Goal: Transaction & Acquisition: Purchase product/service

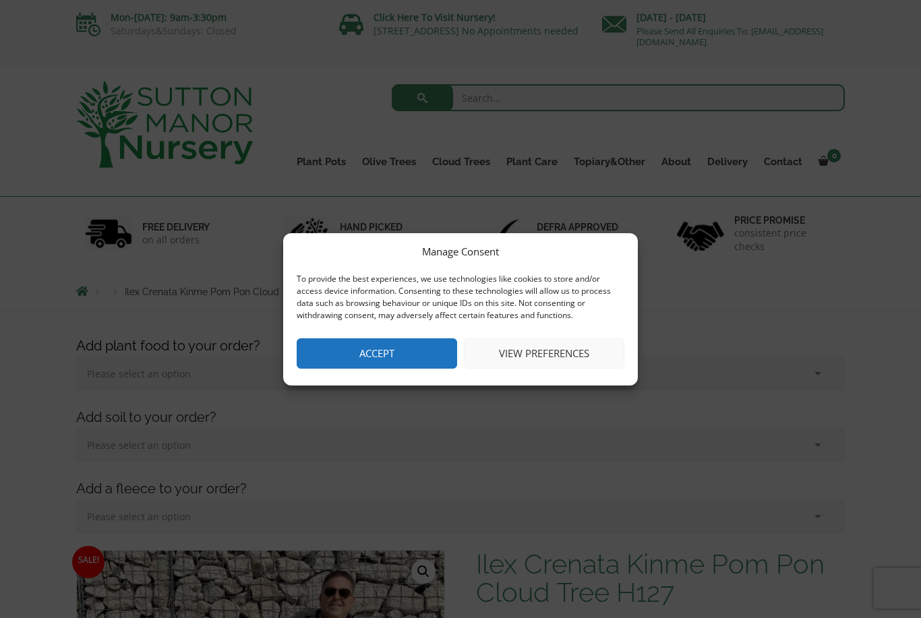
click at [391, 354] on button "Accept" at bounding box center [377, 354] width 161 height 30
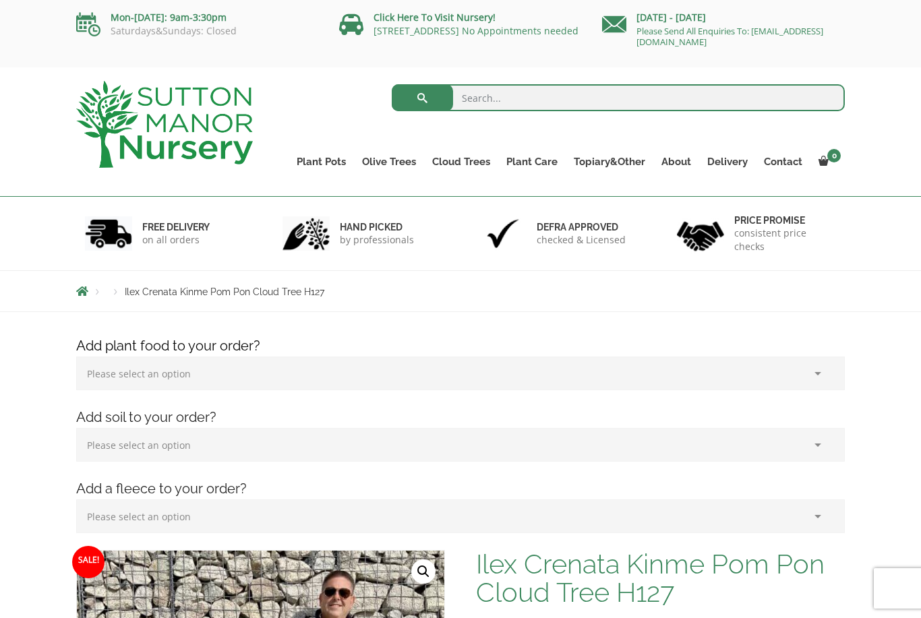
click at [466, 158] on link "Cloud Trees" at bounding box center [461, 161] width 74 height 19
click at [0, 0] on link "Ilex Crenata Cloud Trees" at bounding box center [0, 0] width 0 height 0
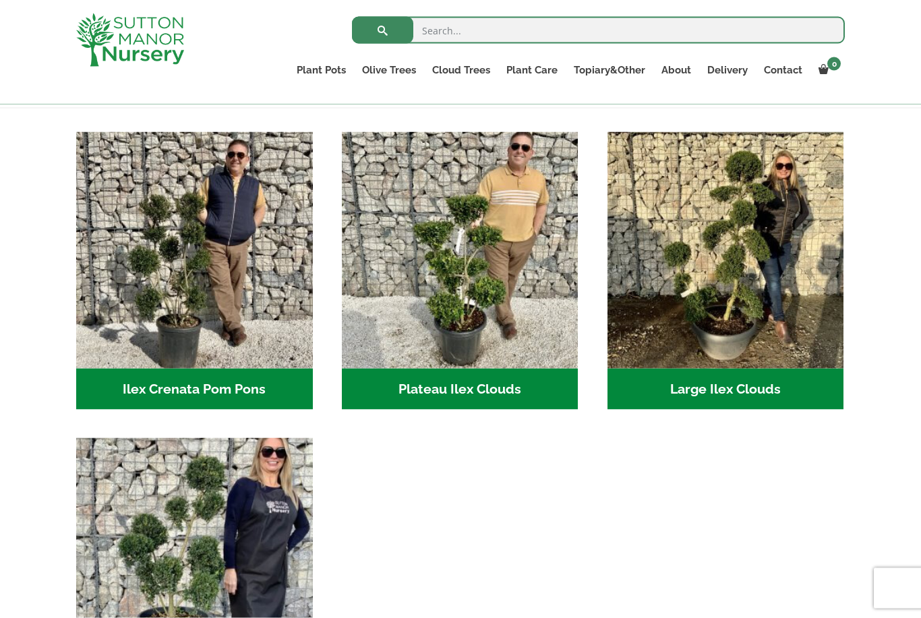
scroll to position [268, 0]
click at [768, 318] on img "Visit product category Large Ilex Clouds" at bounding box center [726, 250] width 237 height 237
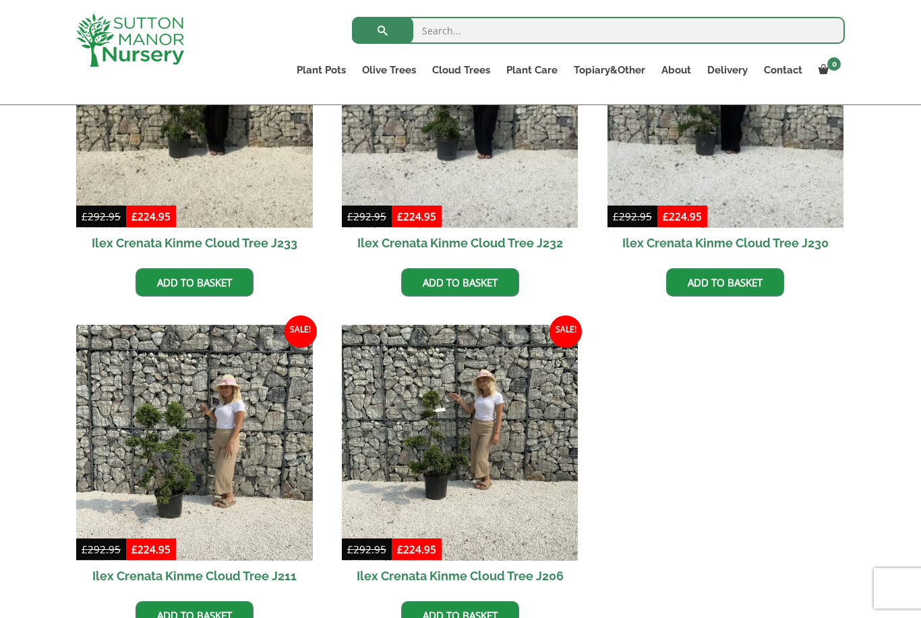
scroll to position [473, 0]
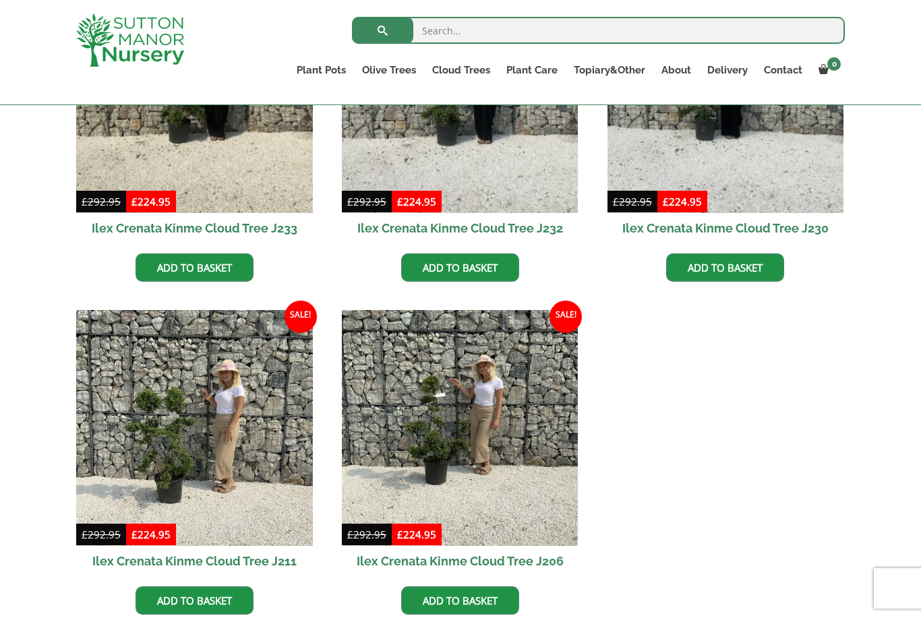
click at [850, 426] on div "Ilex Crenata Cloud Trees Small Ilex Clouds Large Ilex Clouds Ilex Crenata Pom P…" at bounding box center [460, 303] width 789 height 775
click at [846, 407] on div "Ilex Crenata Cloud Trees Small Ilex Clouds Large Ilex Clouds Ilex Crenata Pom P…" at bounding box center [460, 303] width 789 height 775
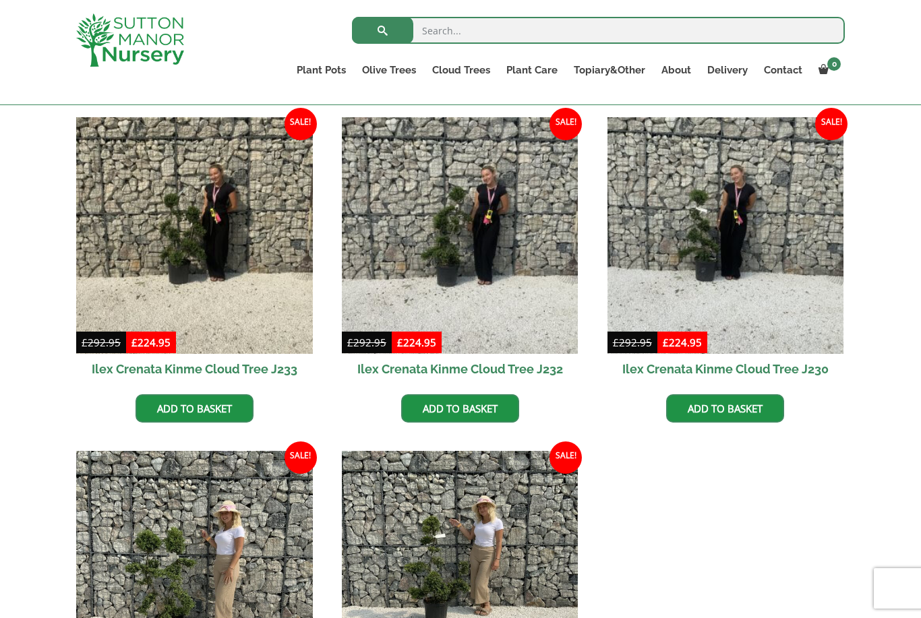
scroll to position [285, 0]
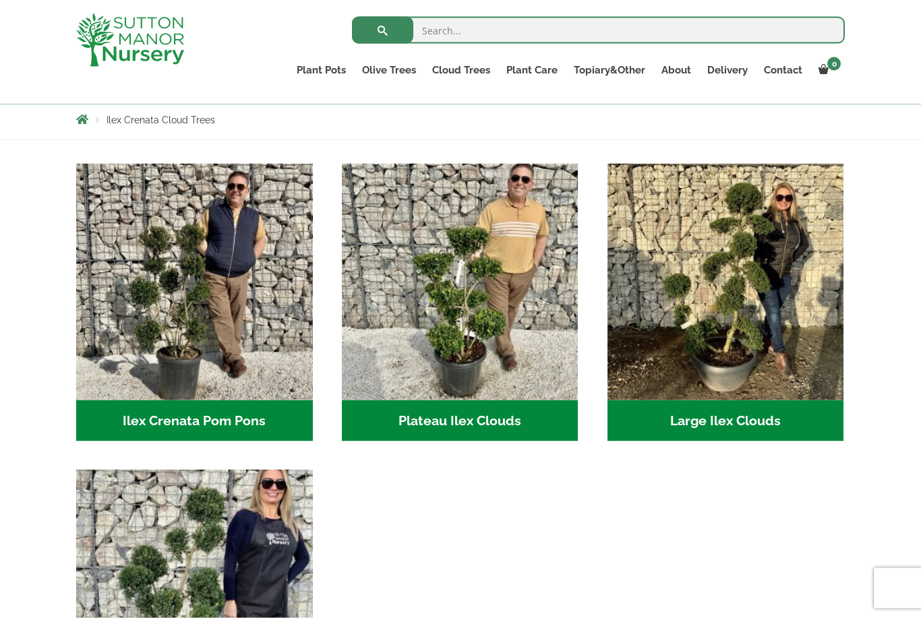
scroll to position [282, 0]
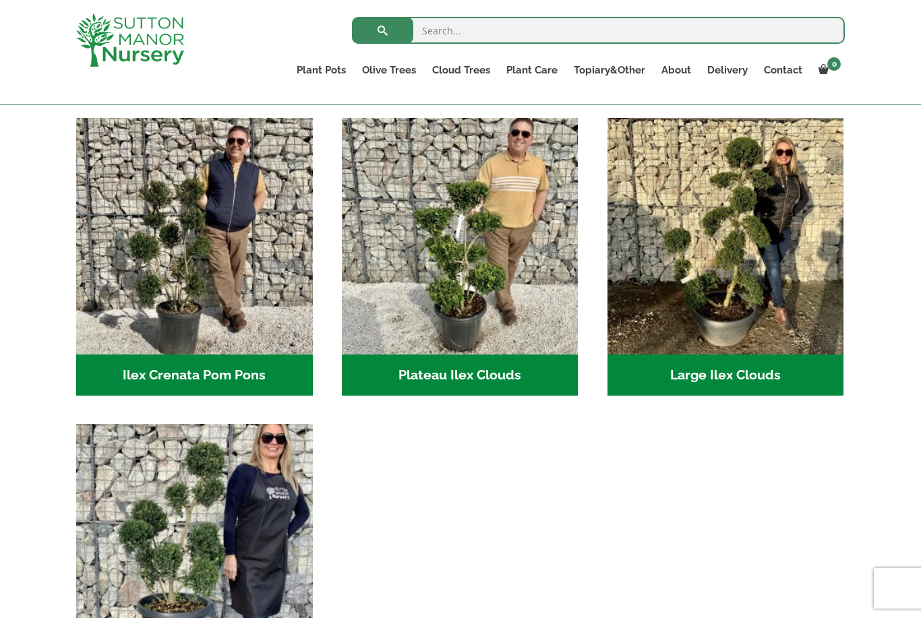
click at [455, 262] on img "Visit product category Plateau Ilex Clouds" at bounding box center [460, 236] width 237 height 237
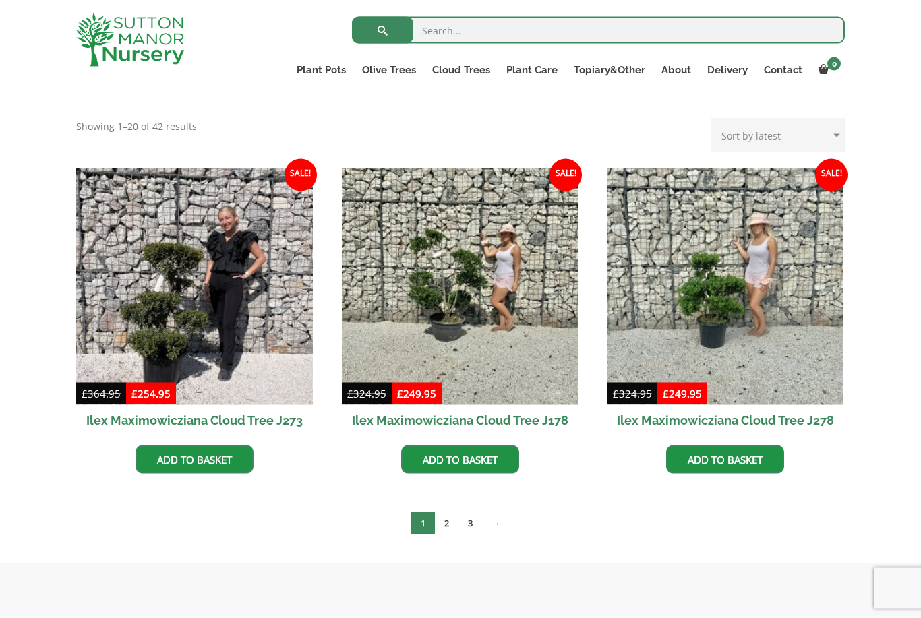
scroll to position [282, 0]
click at [449, 524] on link "2" at bounding box center [447, 523] width 24 height 22
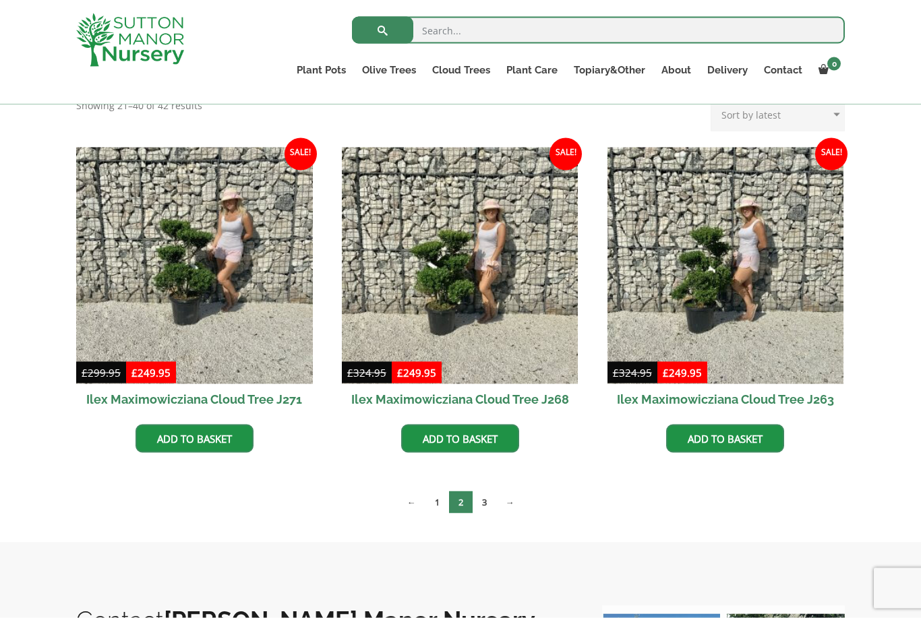
scroll to position [303, 0]
click at [161, 276] on img at bounding box center [194, 265] width 237 height 237
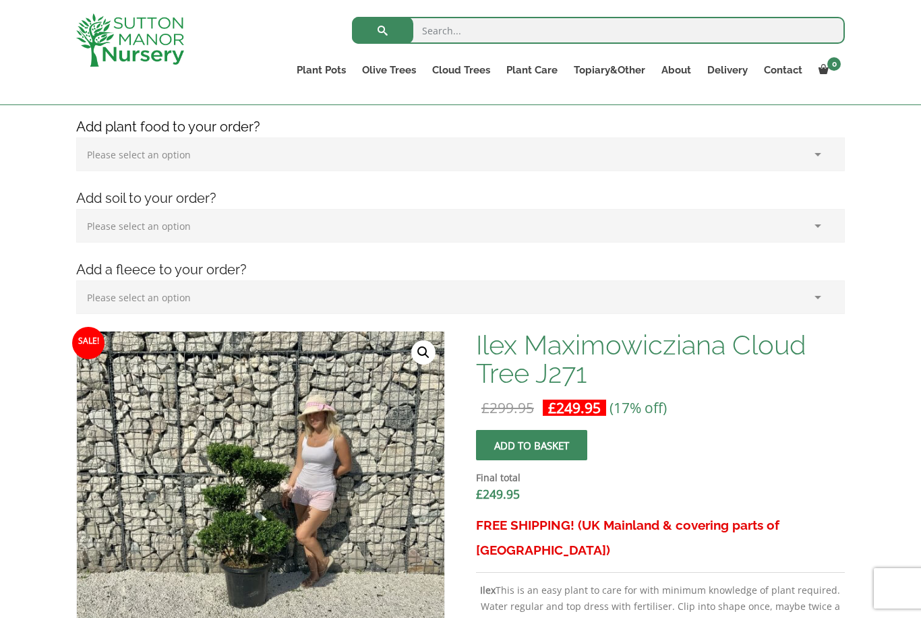
scroll to position [189, 0]
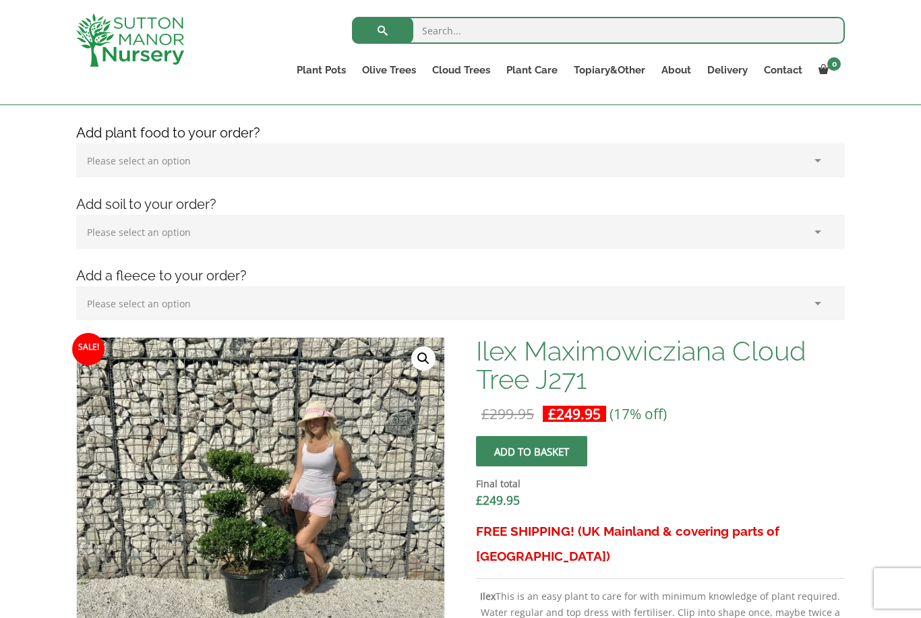
click at [111, 165] on select "Please select an option (x1) 1k Bag (£15.00) (x2) 1k Bag (£30.00) (x3) 1k Bag (…" at bounding box center [460, 161] width 769 height 34
click at [102, 235] on select "Please select an option (x1) 75L Bag (£34.99) (x2) 75L Bag (£69.98) (x3) 75L Ba…" at bounding box center [460, 232] width 769 height 34
click at [105, 297] on select "Please select an option (x1) Horticultural Fleece (£24.95)" at bounding box center [460, 304] width 769 height 34
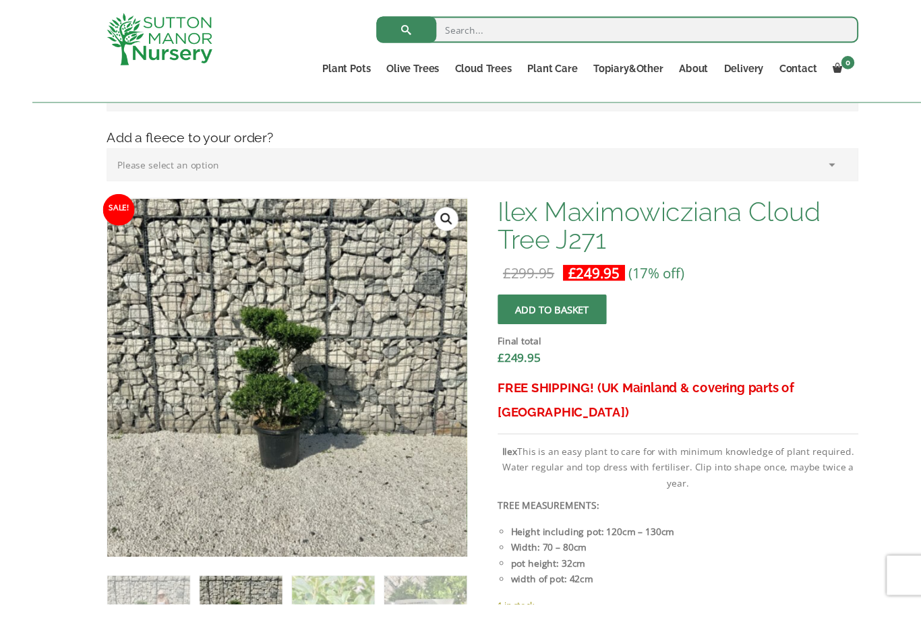
scroll to position [330, 0]
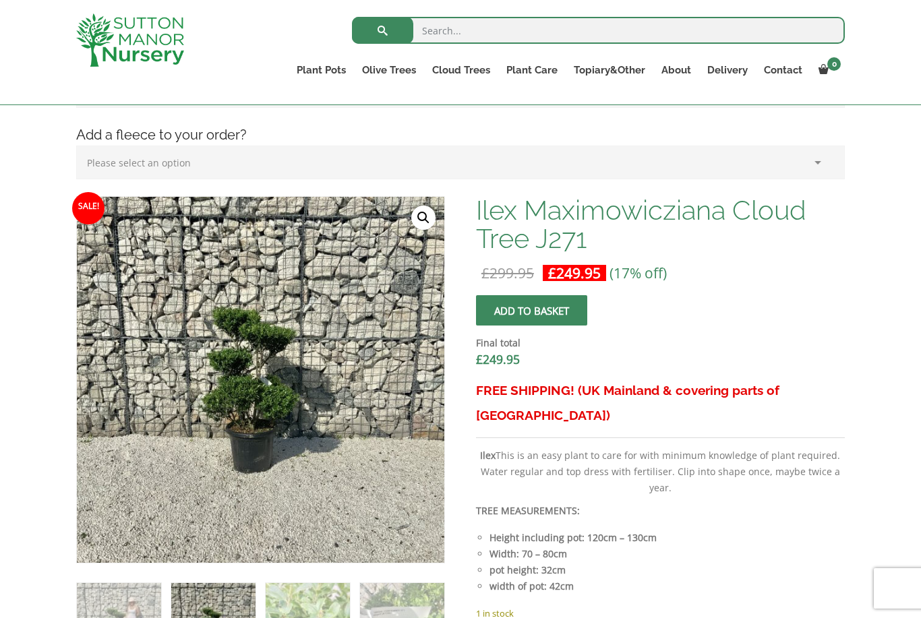
click at [0, 0] on link "Ilex Crenata Cloud Trees" at bounding box center [0, 0] width 0 height 0
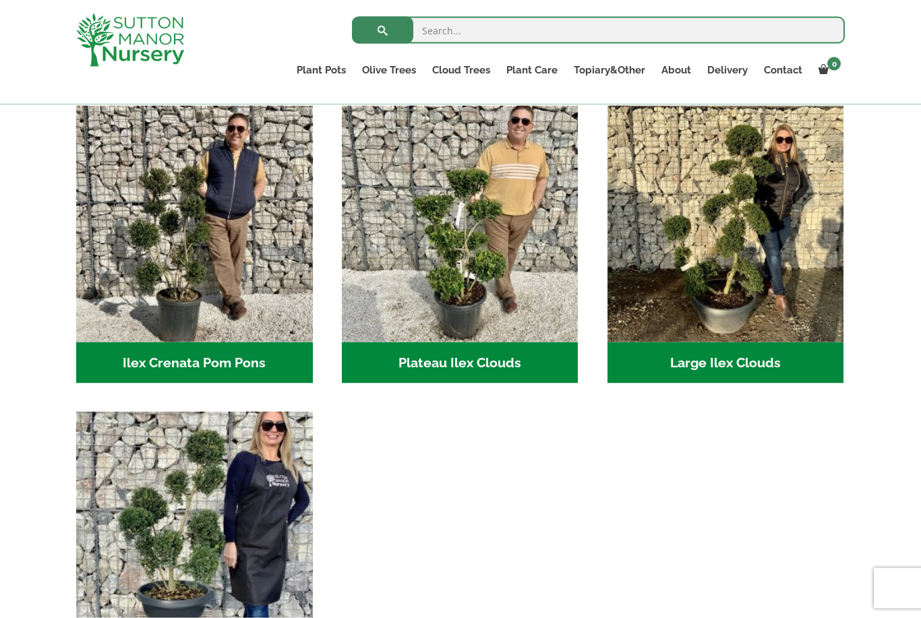
scroll to position [295, 0]
click at [456, 292] on img "Visit product category Plateau Ilex Clouds" at bounding box center [460, 223] width 237 height 237
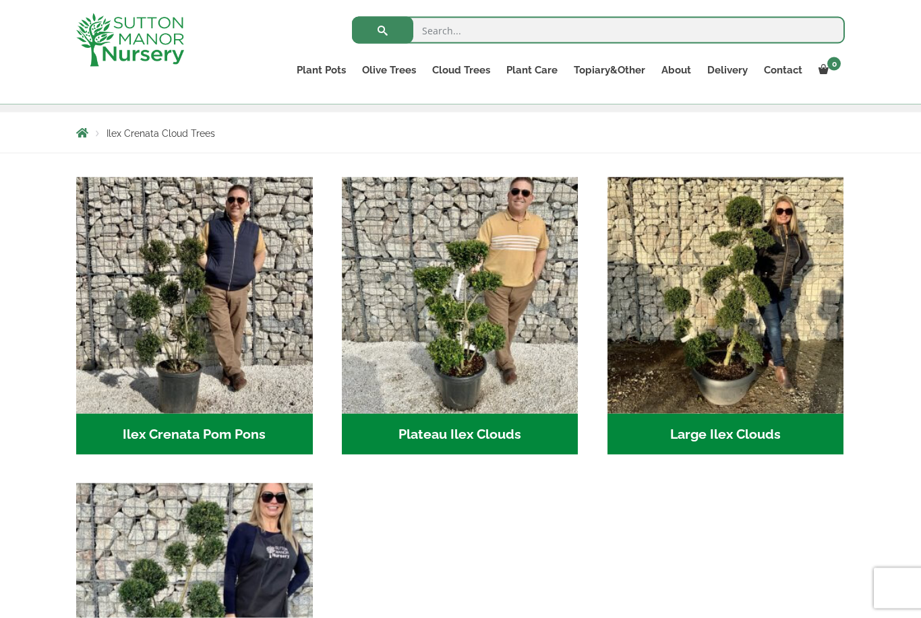
scroll to position [223, 0]
click at [780, 329] on img "Visit product category Large Ilex Clouds" at bounding box center [726, 295] width 237 height 237
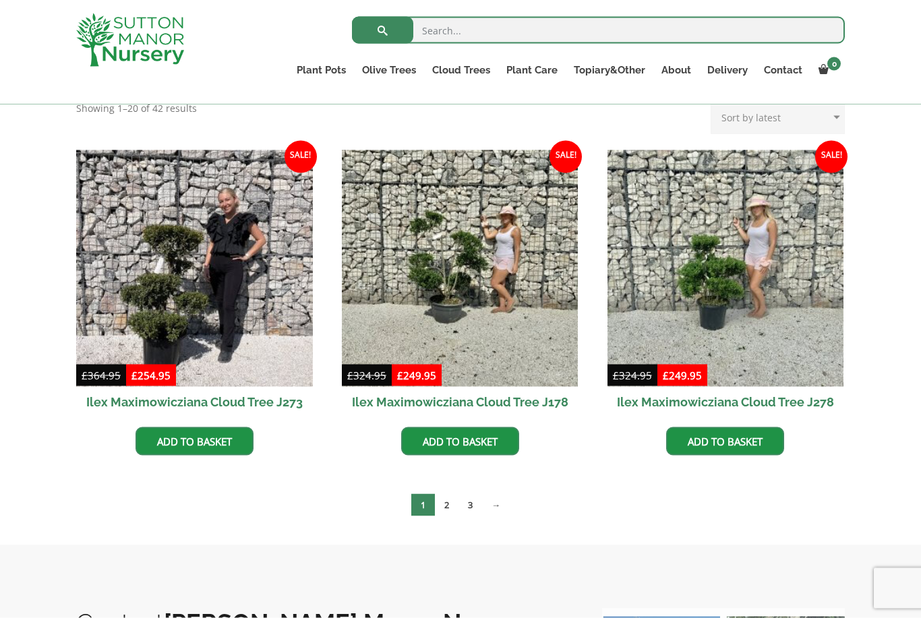
scroll to position [291, 0]
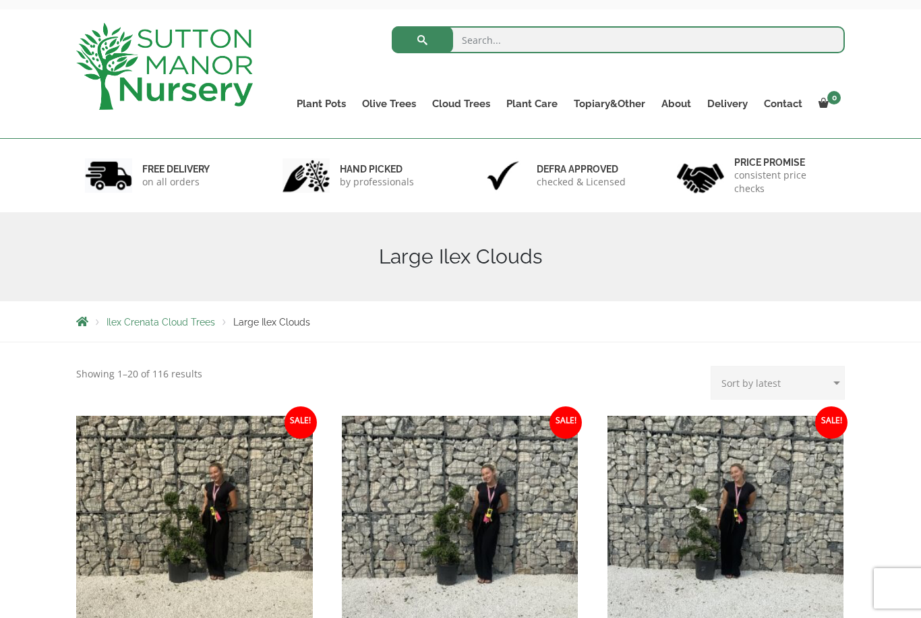
scroll to position [26, 0]
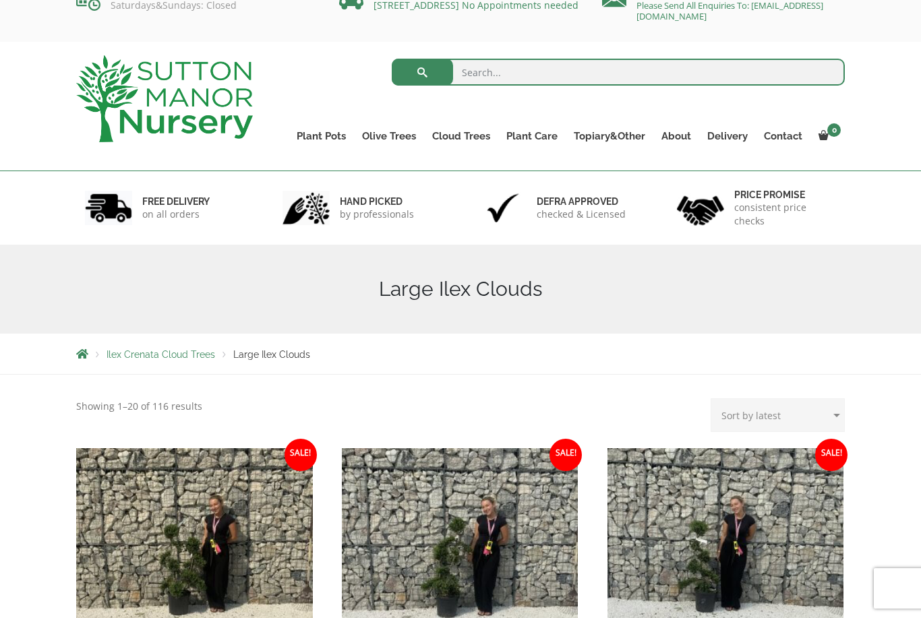
click at [804, 407] on select "Sort by popularity Sort by latest Sort by price: low to high Sort by price: hig…" at bounding box center [778, 416] width 134 height 34
select select "price"
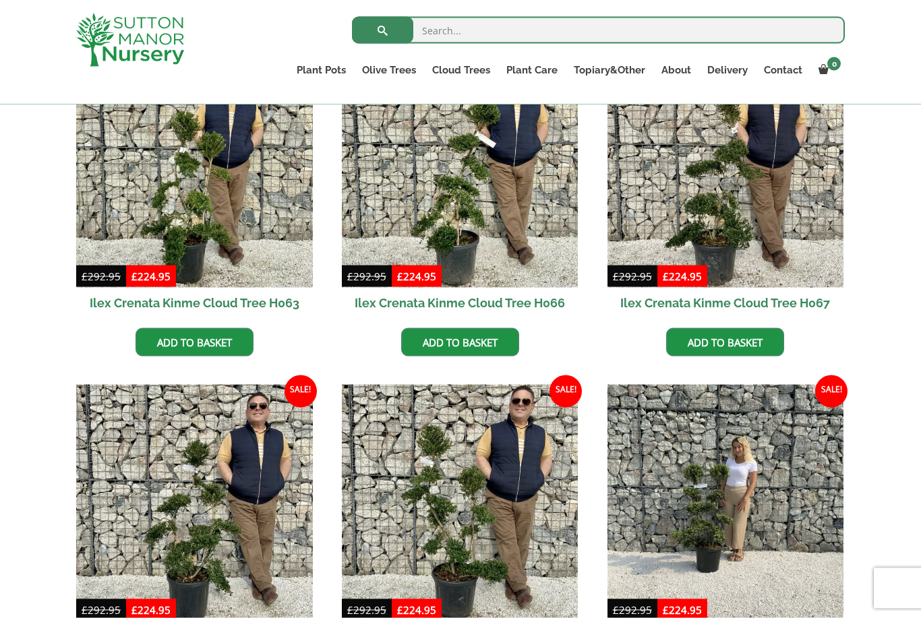
scroll to position [724, 0]
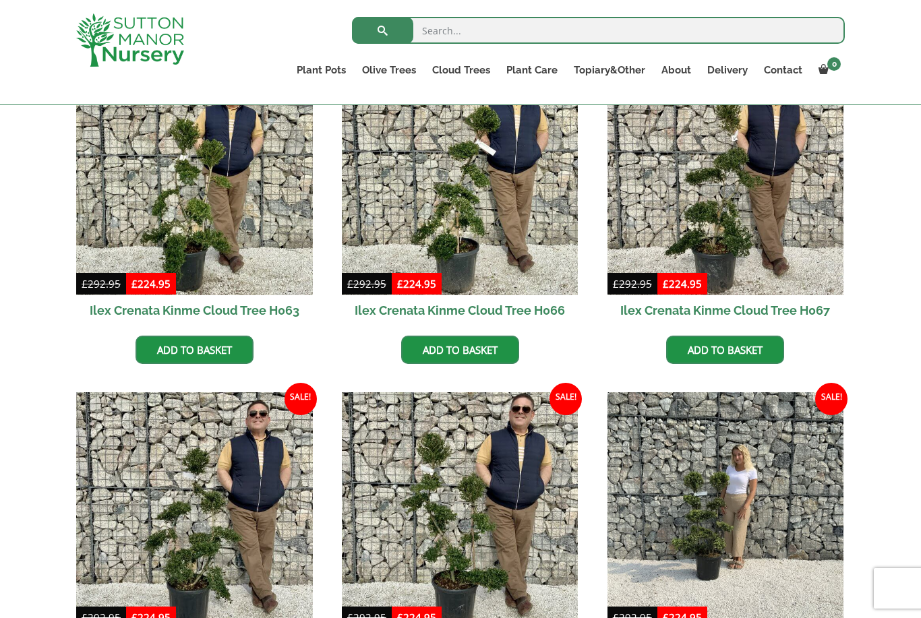
click at [475, 196] on img at bounding box center [460, 177] width 237 height 237
click at [490, 210] on img at bounding box center [460, 177] width 237 height 237
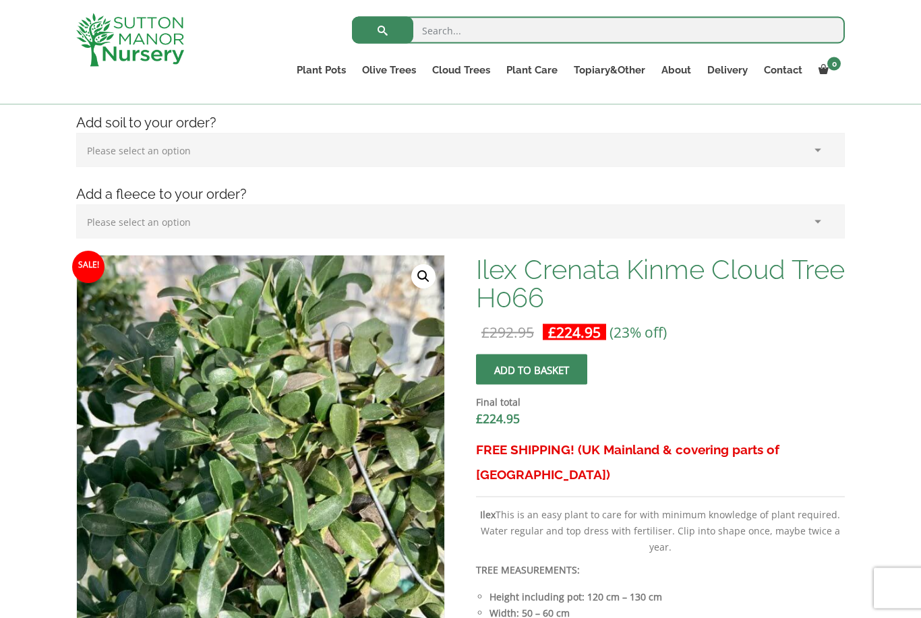
scroll to position [271, 0]
click at [493, 266] on h1 "Ilex Crenata Kinme Cloud Tree H066" at bounding box center [660, 283] width 369 height 57
click at [492, 265] on h1 "Ilex Crenata Kinme Cloud Tree H066" at bounding box center [660, 283] width 369 height 57
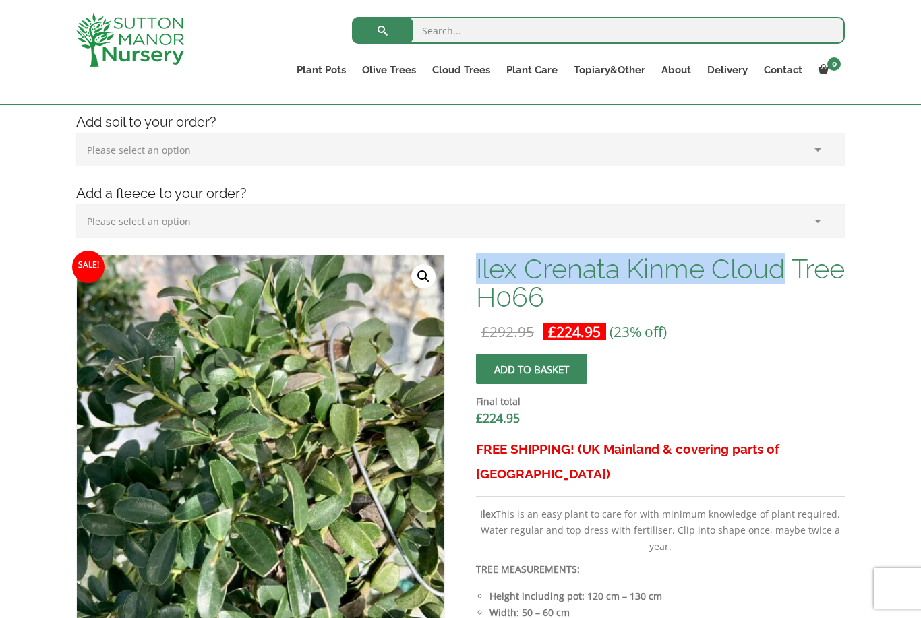
click at [797, 287] on h1 "Ilex Crenata Kinme Cloud Tree H066" at bounding box center [660, 283] width 369 height 57
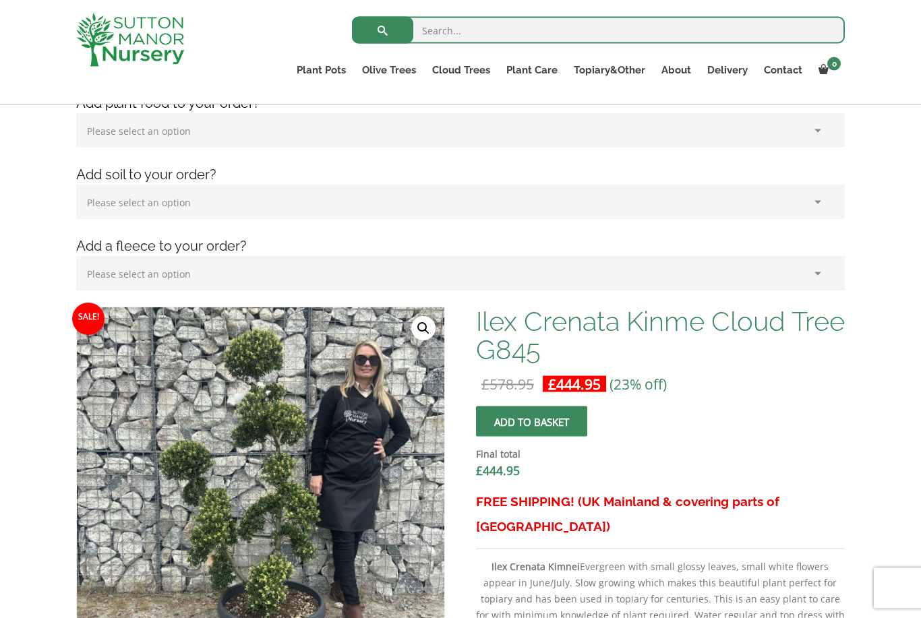
scroll to position [219, 0]
click at [0, 0] on link "Ilex Crenata Cloud Trees" at bounding box center [0, 0] width 0 height 0
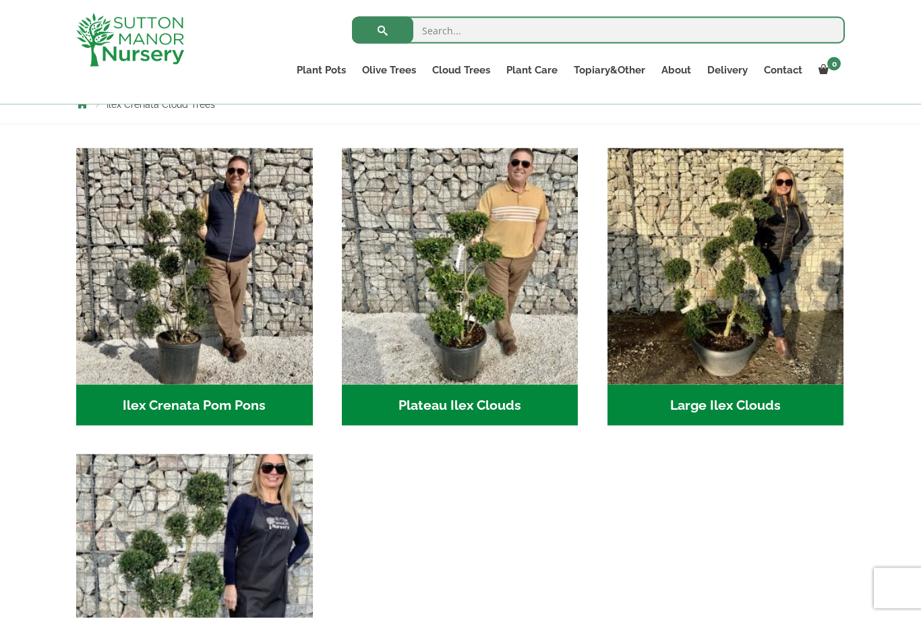
scroll to position [253, 0]
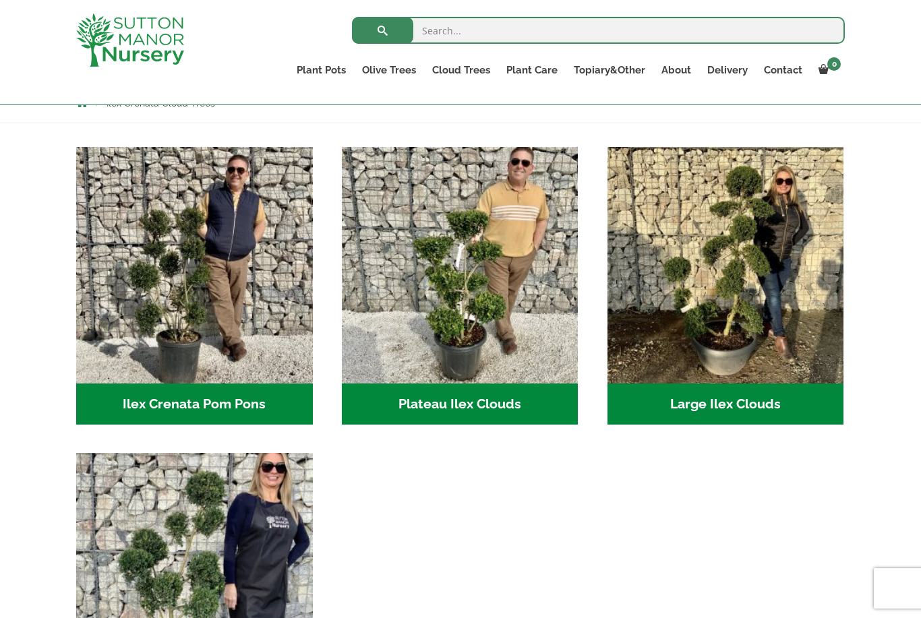
click at [780, 299] on img "Visit product category Large Ilex Clouds" at bounding box center [726, 265] width 237 height 237
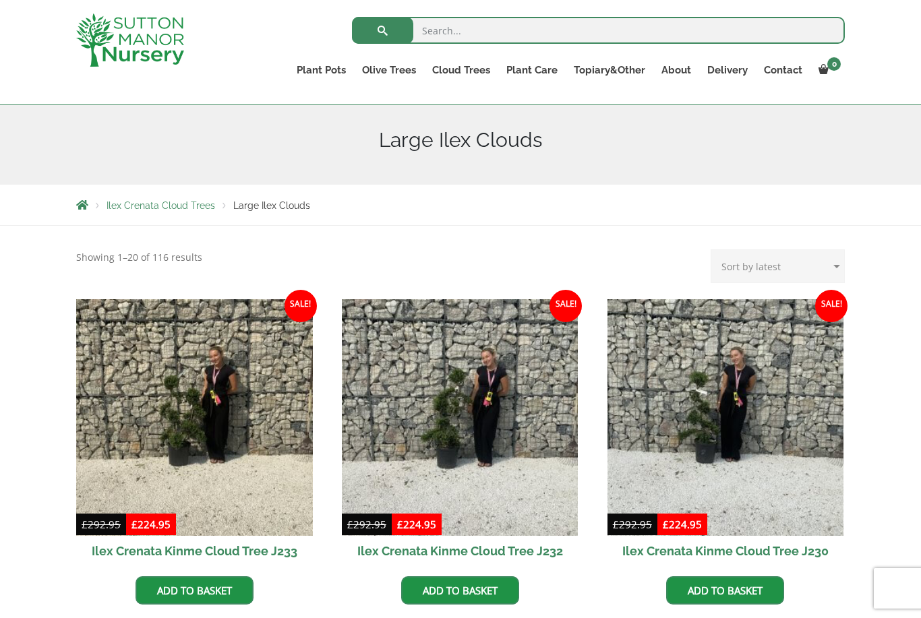
scroll to position [150, 0]
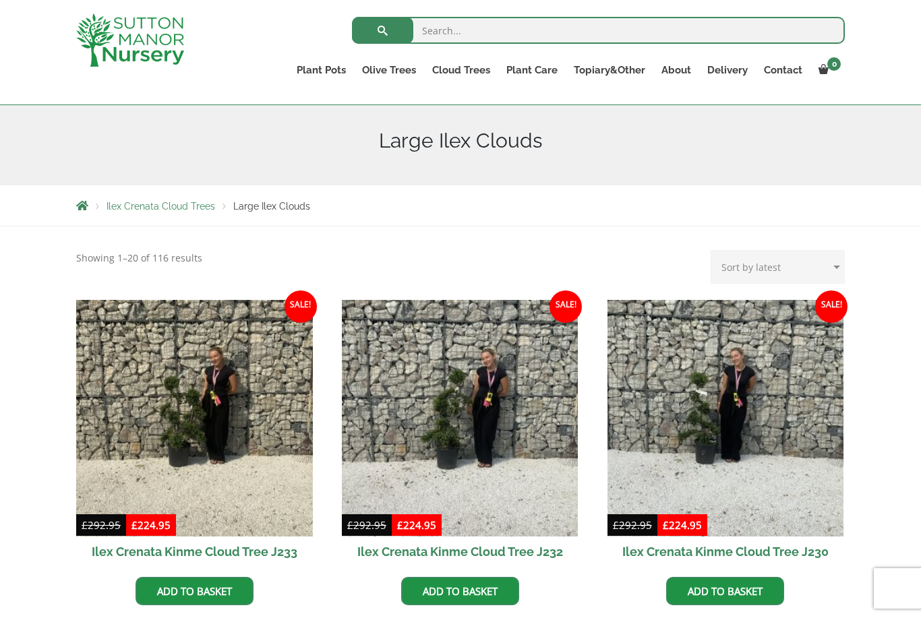
click at [823, 265] on select "Sort by popularity Sort by latest Sort by price: low to high Sort by price: hig…" at bounding box center [778, 267] width 134 height 34
select select "price-desc"
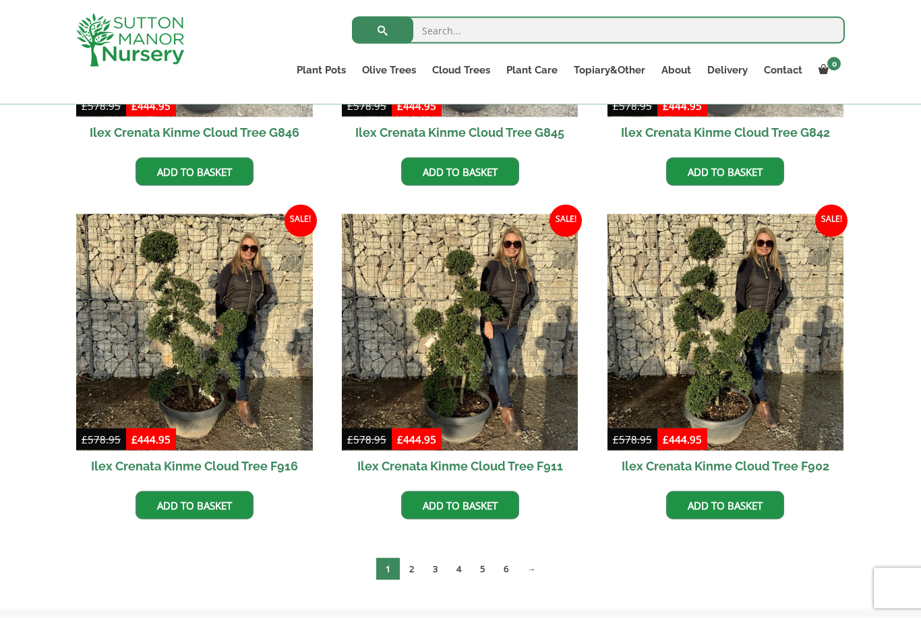
scroll to position [909, 0]
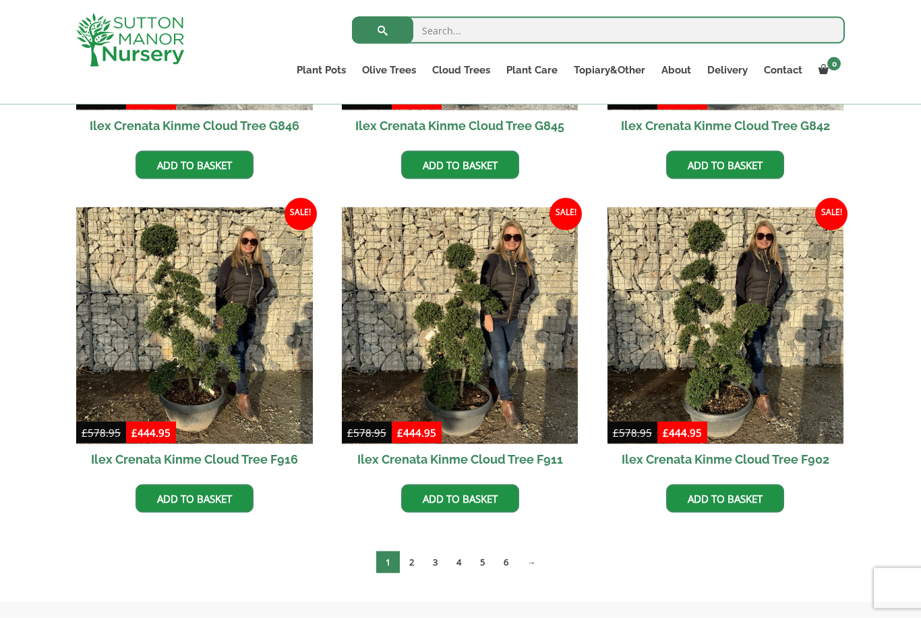
click at [501, 560] on link "6" at bounding box center [506, 563] width 24 height 22
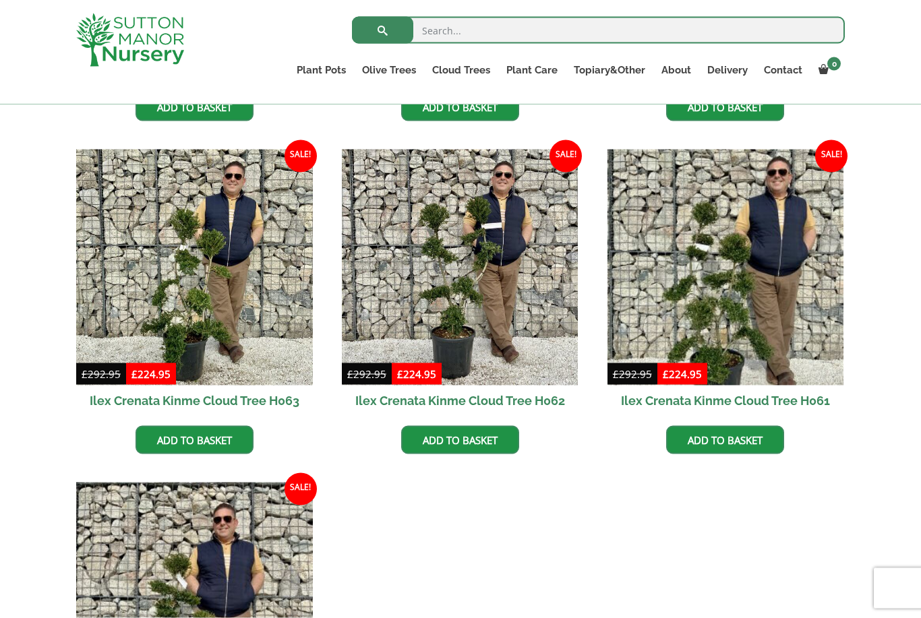
scroll to position [1302, 0]
click at [472, 273] on img at bounding box center [460, 267] width 237 height 237
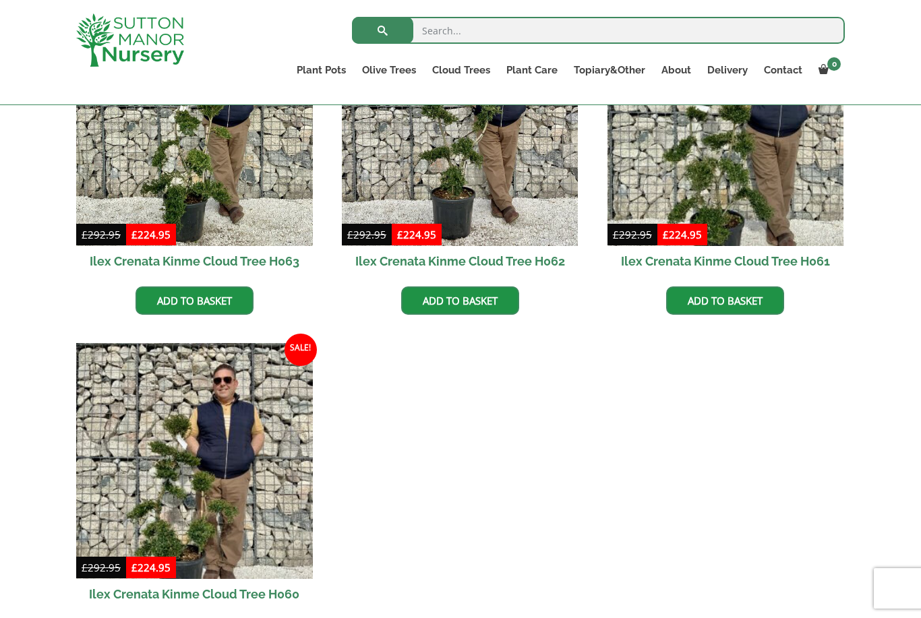
scroll to position [1320, 0]
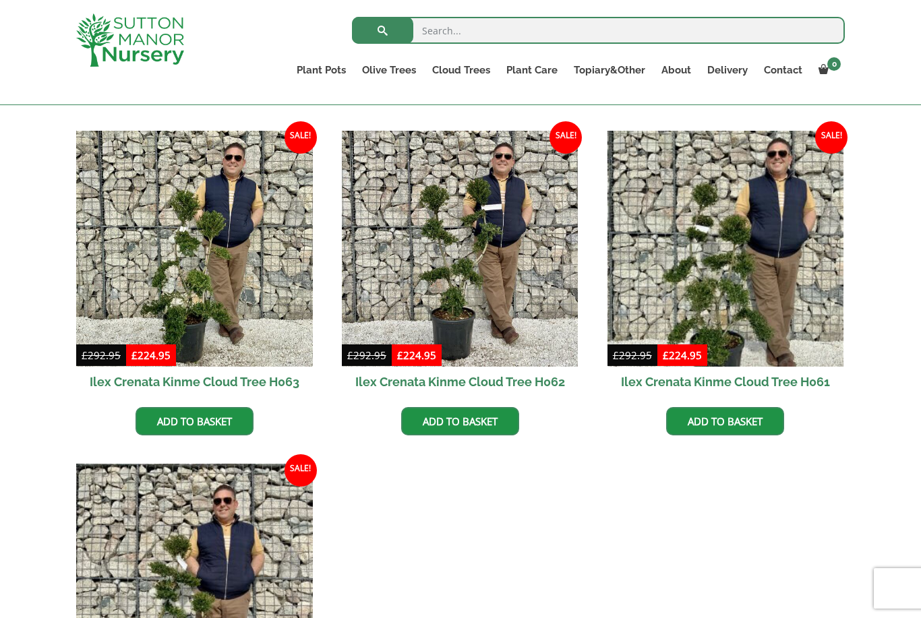
click at [773, 1] on div "Search for: Plant Pots Resin Bonded Pots The Amalfi Pots The Milan Pots The Cap…" at bounding box center [539, 52] width 631 height 105
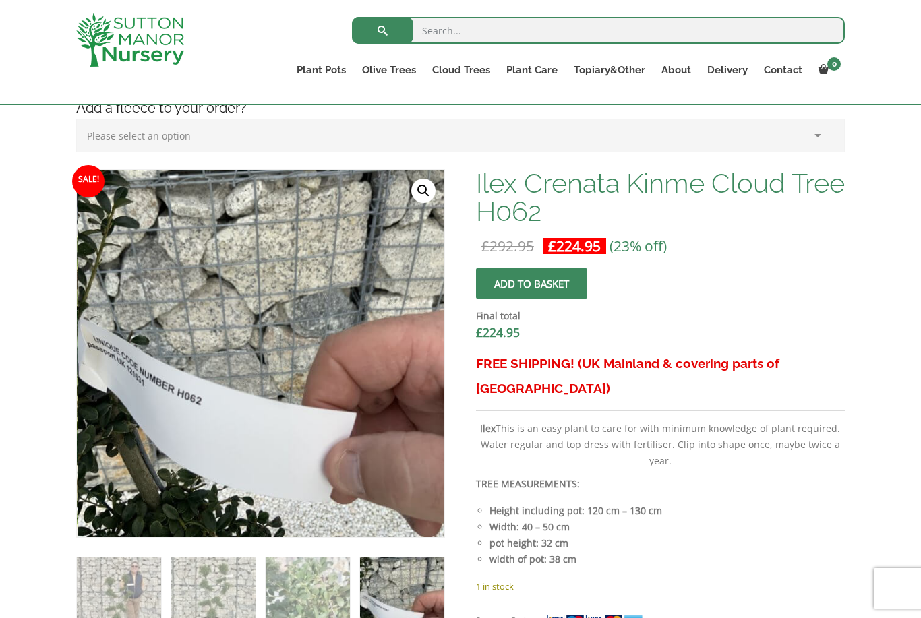
scroll to position [335, 0]
